Goal: Information Seeking & Learning: Learn about a topic

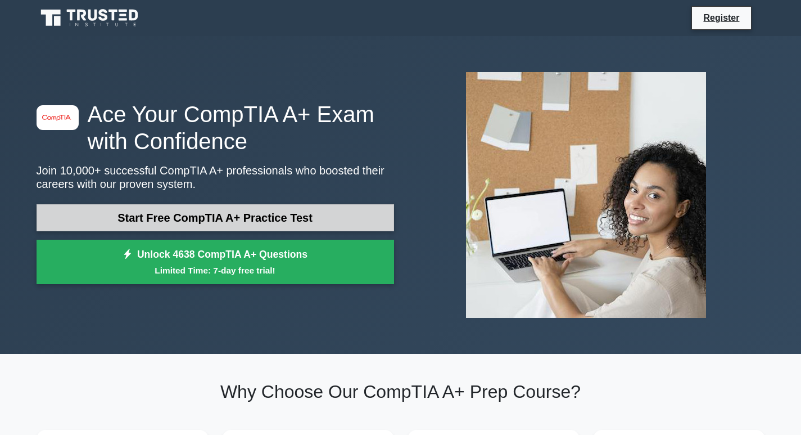
click at [242, 223] on link "Start Free CompTIA A+ Practice Test" at bounding box center [216, 217] width 358 height 27
